Goal: Task Accomplishment & Management: Manage account settings

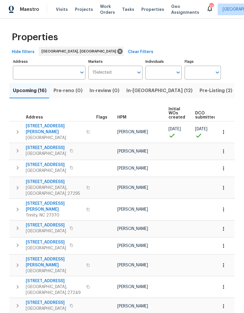
click at [137, 91] on span "In-[GEOGRAPHIC_DATA] (12)" at bounding box center [160, 90] width 66 height 8
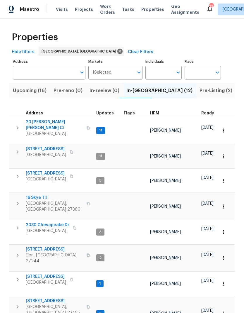
click at [43, 246] on span "[STREET_ADDRESS]" at bounding box center [54, 249] width 57 height 6
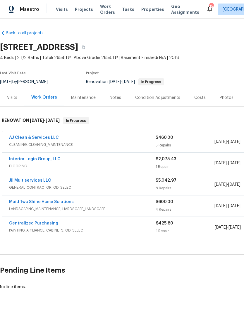
click at [41, 161] on link "Interior Logic Group, LLC" at bounding box center [35, 159] width 52 height 4
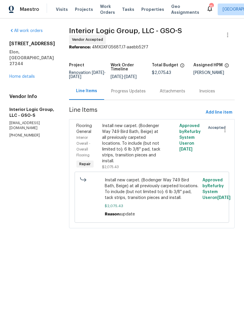
click at [138, 94] on div "Progress Updates" at bounding box center [128, 91] width 35 height 6
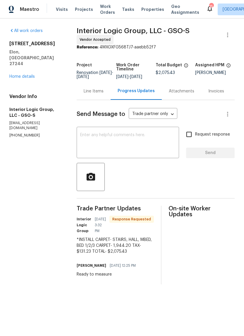
click at [99, 142] on textarea at bounding box center [128, 143] width 96 height 21
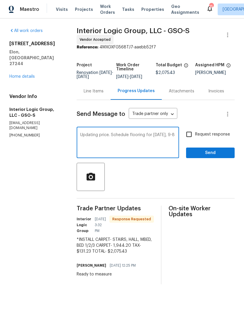
type textarea "Updating price. Schedule flooring for Monday, 9-8"
click at [192, 139] on input "Request response" at bounding box center [189, 134] width 12 height 12
checkbox input "true"
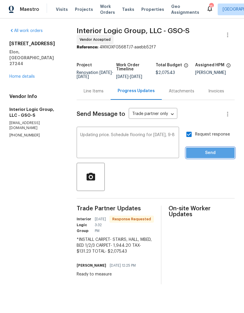
click at [202, 157] on span "Send" at bounding box center [210, 152] width 39 height 7
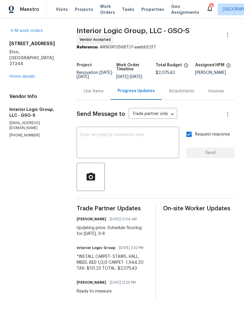
click at [23, 74] on link "Home details" at bounding box center [21, 76] width 25 height 4
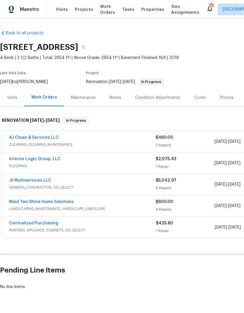
click at [145, 11] on span "Properties" at bounding box center [153, 9] width 23 height 6
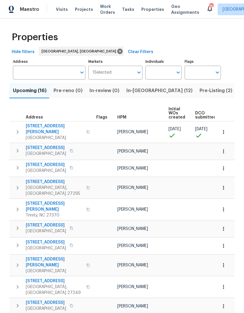
click at [139, 91] on span "In-reno (12)" at bounding box center [160, 90] width 66 height 8
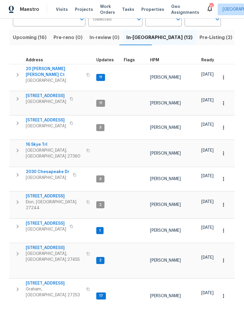
scroll to position [57, 0]
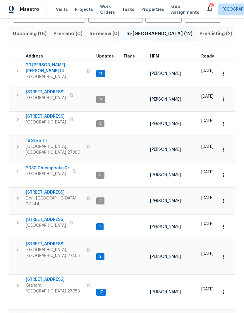
click at [39, 138] on span "16 Skye Trl" at bounding box center [54, 141] width 57 height 6
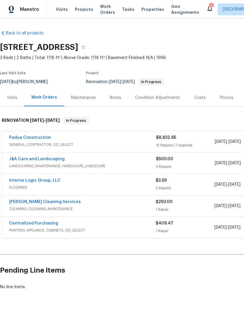
click at [33, 181] on link "Interior Logic Group, LLC" at bounding box center [35, 180] width 52 height 4
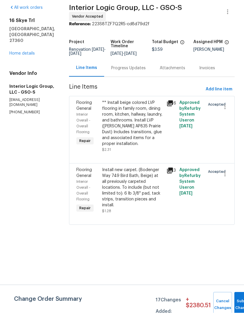
click at [29, 74] on link "Home details" at bounding box center [21, 76] width 25 height 4
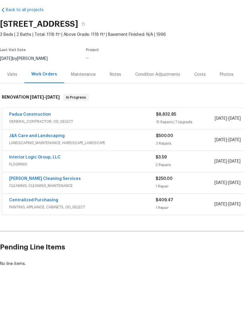
scroll to position [0, 0]
click at [42, 178] on link "Interior Logic Group, LLC" at bounding box center [35, 180] width 52 height 4
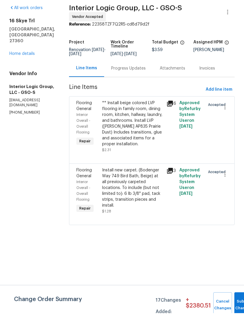
click at [143, 88] on div "Progress Updates" at bounding box center [128, 91] width 35 height 6
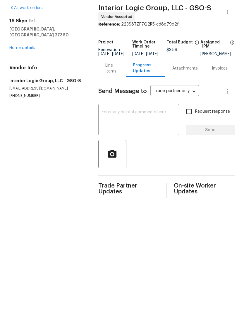
click at [126, 133] on textarea at bounding box center [139, 143] width 74 height 21
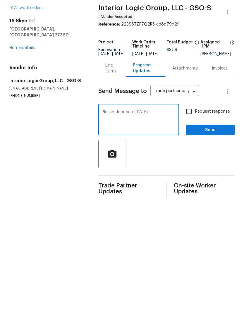
type textarea "Please floor here Saturday"
click at [194, 128] on input "Request response" at bounding box center [189, 134] width 12 height 12
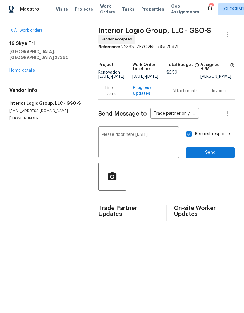
click at [205, 133] on label "Request response" at bounding box center [206, 134] width 47 height 12
click at [195, 133] on input "Request response" at bounding box center [189, 134] width 12 height 12
checkbox input "false"
click at [214, 157] on span "Send" at bounding box center [210, 152] width 39 height 7
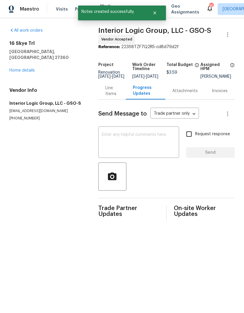
click at [192, 140] on input "Request response" at bounding box center [189, 134] width 12 height 12
checkbox input "true"
click at [29, 69] on link "Home details" at bounding box center [21, 71] width 25 height 4
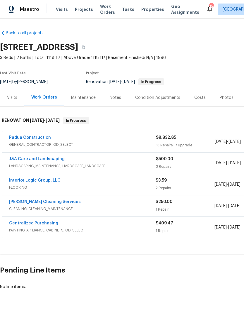
click at [45, 200] on link "DePascale Cleaning Services" at bounding box center [45, 202] width 72 height 4
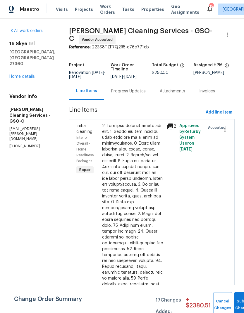
click at [117, 90] on div "Progress Updates" at bounding box center [128, 91] width 35 height 6
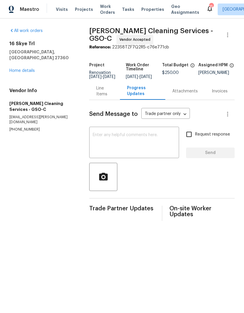
click at [115, 143] on textarea at bounding box center [134, 143] width 83 height 21
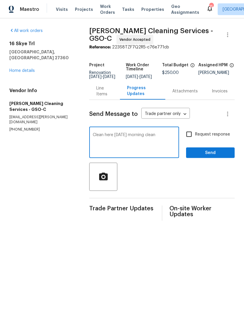
type textarea "Clean here Tuesday morning clean"
click at [192, 140] on input "Request response" at bounding box center [189, 134] width 12 height 12
checkbox input "true"
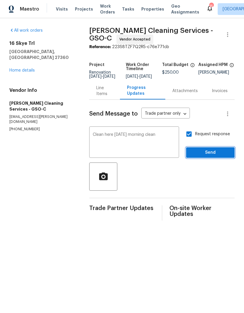
click at [201, 153] on span "Send" at bounding box center [210, 152] width 39 height 7
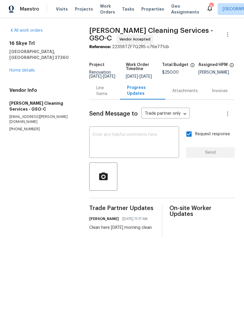
click at [120, 142] on textarea at bounding box center [134, 143] width 83 height 21
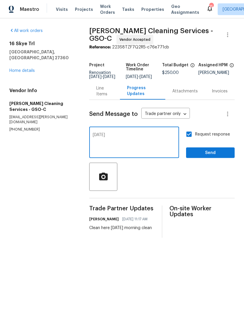
type textarea "Sept 9"
click at [201, 157] on span "Send" at bounding box center [210, 152] width 39 height 7
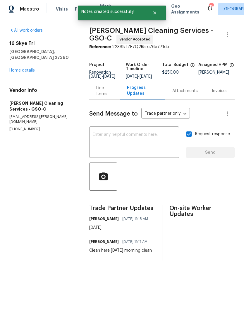
click at [26, 69] on link "Home details" at bounding box center [21, 71] width 25 height 4
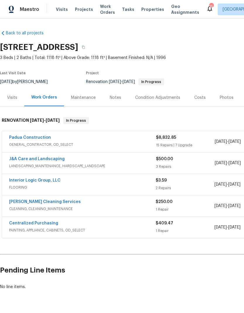
click at [38, 181] on link "Interior Logic Group, LLC" at bounding box center [35, 180] width 52 height 4
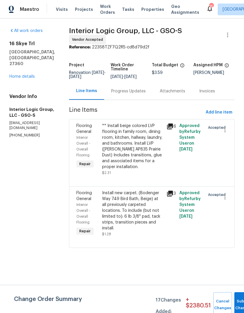
click at [23, 74] on link "Home details" at bounding box center [21, 76] width 25 height 4
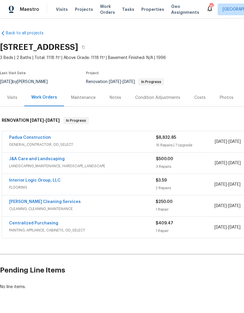
click at [37, 180] on link "Interior Logic Group, LLC" at bounding box center [35, 180] width 52 height 4
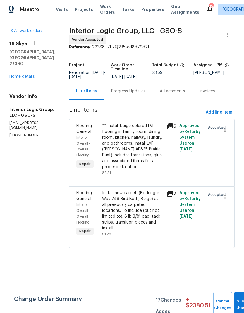
click at [28, 74] on link "Home details" at bounding box center [21, 76] width 25 height 4
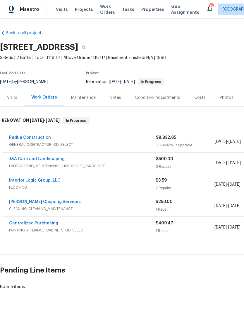
click at [62, 8] on span "Visits" at bounding box center [62, 9] width 12 height 6
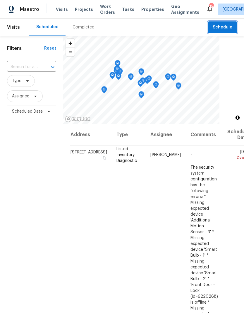
click at [227, 24] on span "Schedule" at bounding box center [223, 27] width 20 height 7
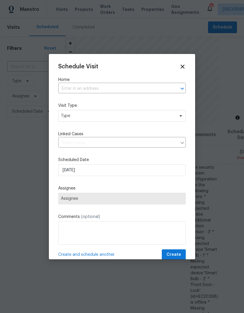
click at [106, 88] on input "text" at bounding box center [113, 88] width 111 height 9
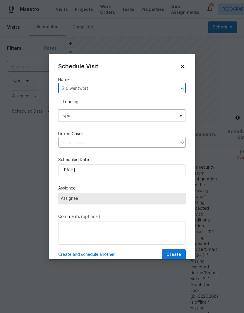
type input "516 wentworth"
click at [106, 101] on li "[STREET_ADDRESS][PERSON_NAME]" at bounding box center [122, 102] width 128 height 10
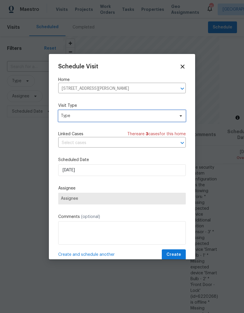
click at [94, 115] on span "Type" at bounding box center [118, 116] width 114 height 6
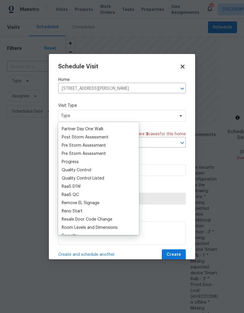
scroll to position [365, 0]
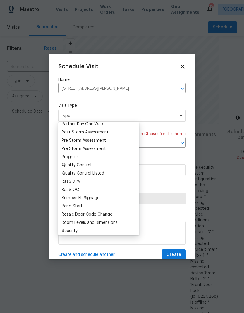
click at [82, 158] on div "Progress" at bounding box center [98, 157] width 77 height 8
click at [75, 156] on div "Progress" at bounding box center [70, 157] width 17 height 6
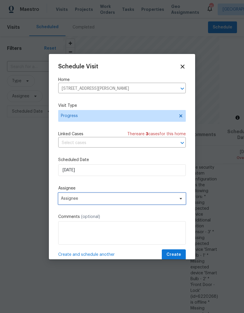
click at [110, 200] on span "Assignee" at bounding box center [118, 198] width 115 height 5
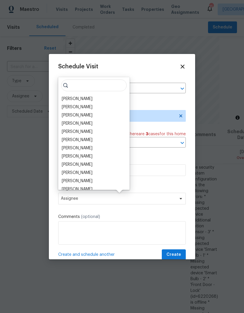
click at [79, 99] on div "[PERSON_NAME]" at bounding box center [77, 99] width 31 height 6
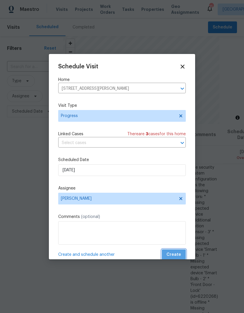
click at [181, 256] on span "Create" at bounding box center [174, 254] width 15 height 7
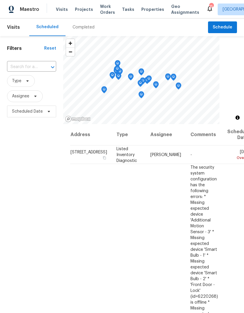
click at [81, 12] on span "Projects" at bounding box center [84, 9] width 18 height 6
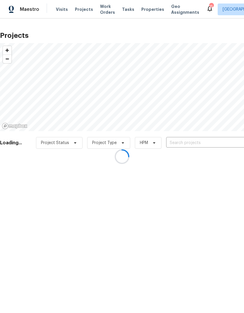
click at [186, 145] on div at bounding box center [122, 156] width 244 height 313
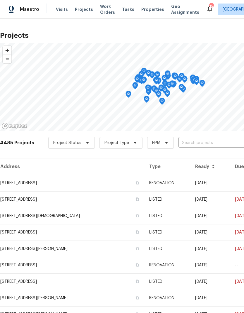
click at [188, 144] on input "text" at bounding box center [212, 142] width 67 height 9
type input "4107 summ"
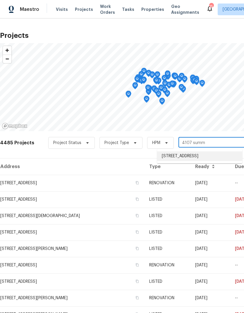
click at [192, 158] on li "4107 Summerglen Dr, Greensboro, NC 27406" at bounding box center [199, 156] width 85 height 10
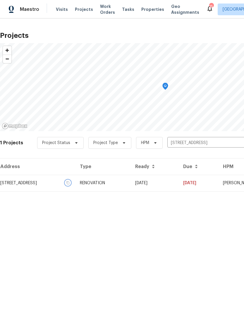
click at [70, 183] on icon "button" at bounding box center [68, 183] width 4 height 4
click at [75, 188] on td "4107 Summerglen Dr, Greensboro, NC 27406" at bounding box center [37, 183] width 75 height 16
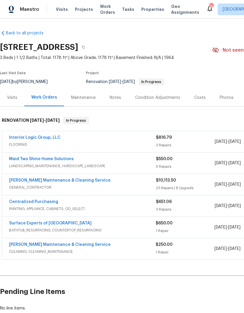
click at [45, 139] on link "Interior Logic Group, LLC" at bounding box center [35, 137] width 52 height 4
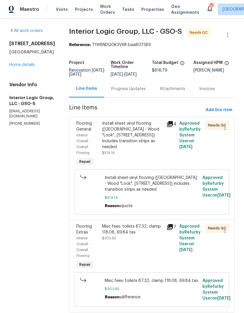
click at [144, 92] on div "Progress Updates" at bounding box center [128, 89] width 35 height 6
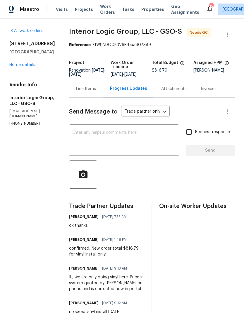
click at [24, 63] on link "Home details" at bounding box center [21, 65] width 25 height 4
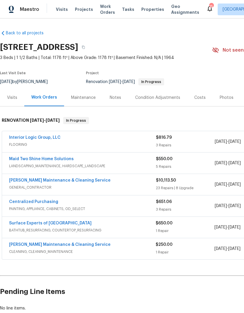
click at [143, 12] on span "Properties" at bounding box center [153, 9] width 23 height 6
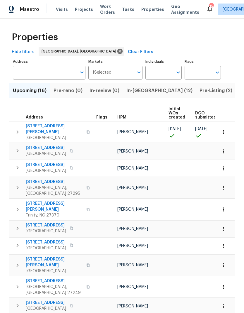
click at [140, 96] on button "In-reno (12)" at bounding box center [159, 90] width 73 height 15
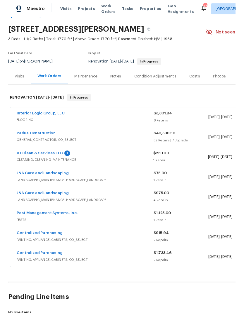
scroll to position [16, 0]
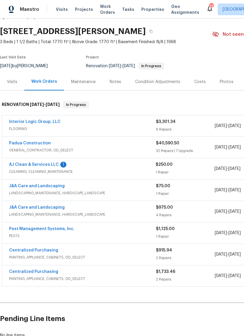
click at [36, 170] on span "CLEANING, CLEANING_MAINTENANCE" at bounding box center [82, 172] width 147 height 6
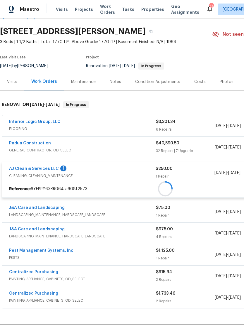
click at [41, 183] on div at bounding box center [165, 188] width 327 height 11
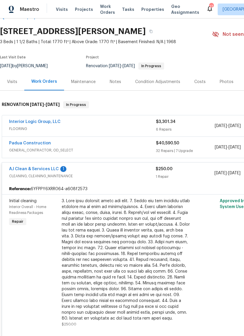
click at [47, 170] on link "AJ Clean & Services LLC" at bounding box center [34, 169] width 50 height 4
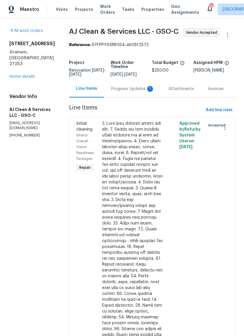
click at [142, 91] on div "Progress Updates 1" at bounding box center [132, 88] width 57 height 17
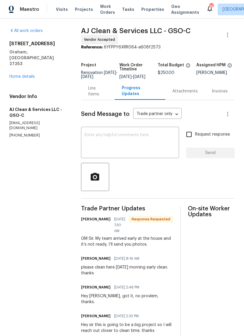
click at [113, 139] on textarea at bounding box center [130, 143] width 91 height 21
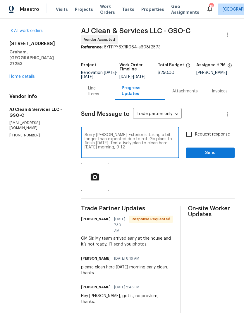
type textarea "Sorry [PERSON_NAME]. Exterior is taking a bit longer than expected due to rot. …"
click at [175, 189] on div at bounding box center [158, 177] width 154 height 28
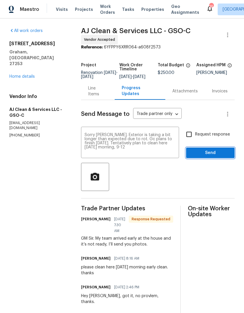
click at [214, 157] on span "Send" at bounding box center [210, 152] width 39 height 7
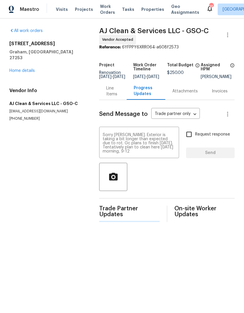
click at [193, 137] on input "Request response" at bounding box center [189, 134] width 12 height 12
checkbox input "true"
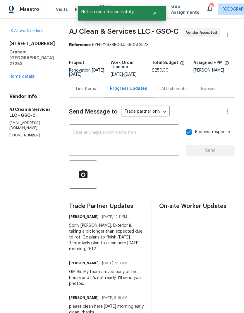
click at [29, 74] on link "Home details" at bounding box center [21, 76] width 25 height 4
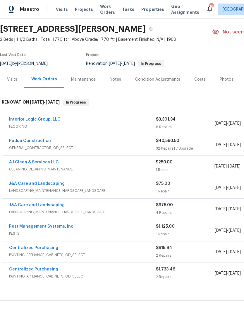
scroll to position [18, 0]
click at [36, 120] on link "Interior Logic Group, LLC" at bounding box center [35, 120] width 52 height 4
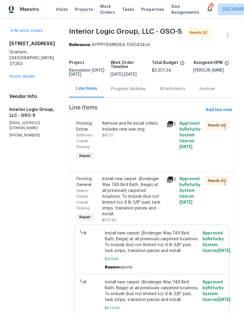
click at [163, 207] on div "Install new carpet. (Bodenger Way 749 Bird Bath, Beige) at all previously carpe…" at bounding box center [132, 196] width 61 height 41
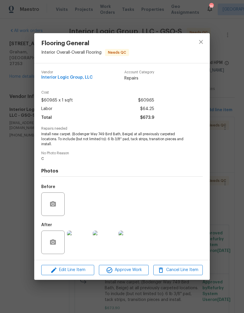
click at [130, 278] on div "Edit Line Item Approve Work Cancel Line Item" at bounding box center [122, 270] width 176 height 20
click at [130, 273] on span "Approve Work" at bounding box center [124, 269] width 46 height 7
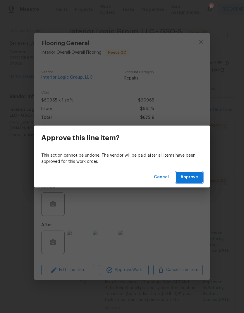
click at [196, 177] on span "Approve" at bounding box center [190, 177] width 18 height 7
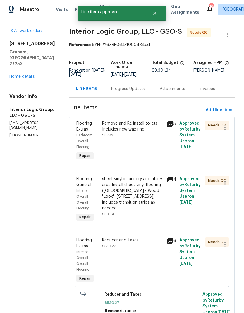
click at [157, 138] on div "Remove and Re install toilets. Includes new wax ring $87.32" at bounding box center [132, 129] width 61 height 18
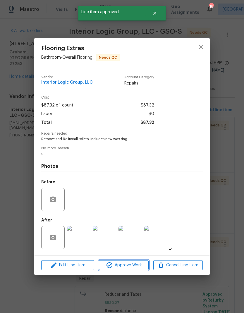
click at [128, 268] on span "Approve Work" at bounding box center [124, 264] width 46 height 7
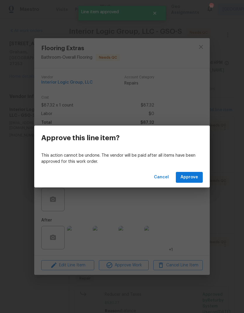
click at [194, 178] on span "Approve" at bounding box center [190, 177] width 18 height 7
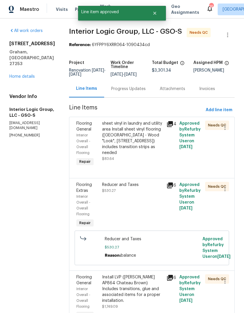
click at [156, 148] on div "sheet vinyl in laundry and utility area Install sheet vinyl flooring ([GEOGRAPH…" at bounding box center [132, 137] width 61 height 35
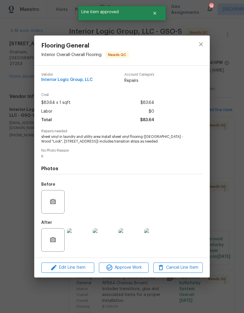
click at [127, 276] on div "Edit Line Item Approve Work Cancel Line Item" at bounding box center [122, 268] width 176 height 20
click at [129, 267] on span "Approve Work" at bounding box center [124, 267] width 46 height 7
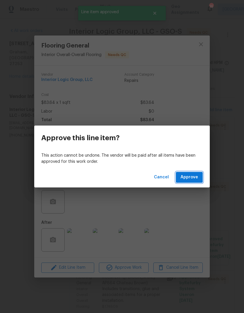
click at [195, 181] on button "Approve" at bounding box center [189, 177] width 27 height 11
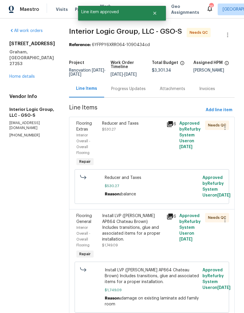
click at [161, 150] on div "Reducer and Taxes $530.27" at bounding box center [133, 144] width 64 height 50
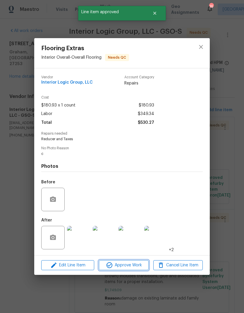
click at [135, 266] on span "Approve Work" at bounding box center [124, 264] width 46 height 7
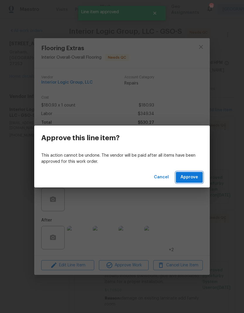
click at [196, 177] on span "Approve" at bounding box center [190, 177] width 18 height 7
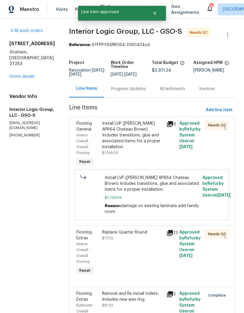
click at [161, 148] on div "Install LVP ([PERSON_NAME] AP864 Chateau Brown) Includes transitions, glue and …" at bounding box center [132, 134] width 61 height 29
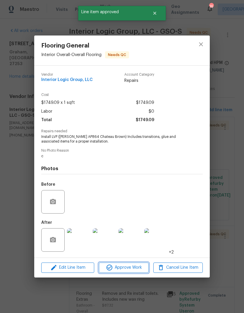
click at [129, 272] on button "Approve Work" at bounding box center [124, 267] width 50 height 10
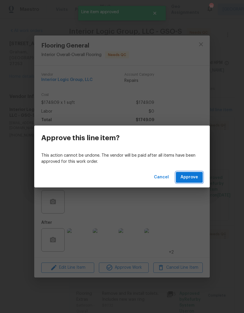
click at [199, 178] on button "Approve" at bounding box center [189, 177] width 27 height 11
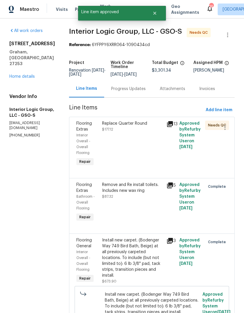
click at [151, 157] on div "Replace Quarter Round $177.12" at bounding box center [133, 144] width 64 height 50
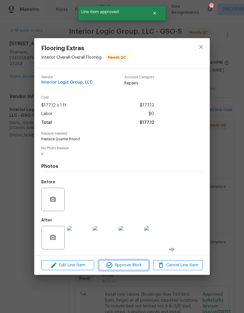
click at [132, 270] on button "Approve Work" at bounding box center [124, 265] width 50 height 10
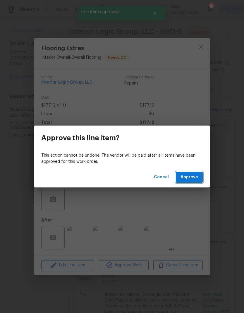
click at [199, 179] on button "Approve" at bounding box center [189, 177] width 27 height 11
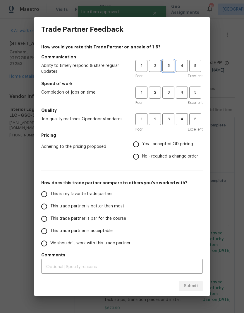
click at [167, 64] on span "3" at bounding box center [168, 65] width 11 height 7
click at [169, 93] on span "3" at bounding box center [168, 92] width 11 height 7
click at [170, 122] on span "3" at bounding box center [168, 119] width 11 height 7
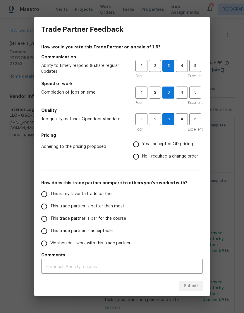
click at [142, 158] on input "No - required a change order" at bounding box center [136, 156] width 12 height 12
radio input "true"
click at [109, 196] on span "This is my favorite trade partner" at bounding box center [81, 194] width 63 height 6
click at [50, 196] on input "This is my favorite trade partner" at bounding box center [44, 194] width 12 height 12
click at [203, 285] on button "Submit" at bounding box center [191, 285] width 24 height 11
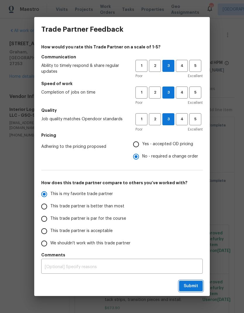
radio input "true"
